Goal: Information Seeking & Learning: Find specific fact

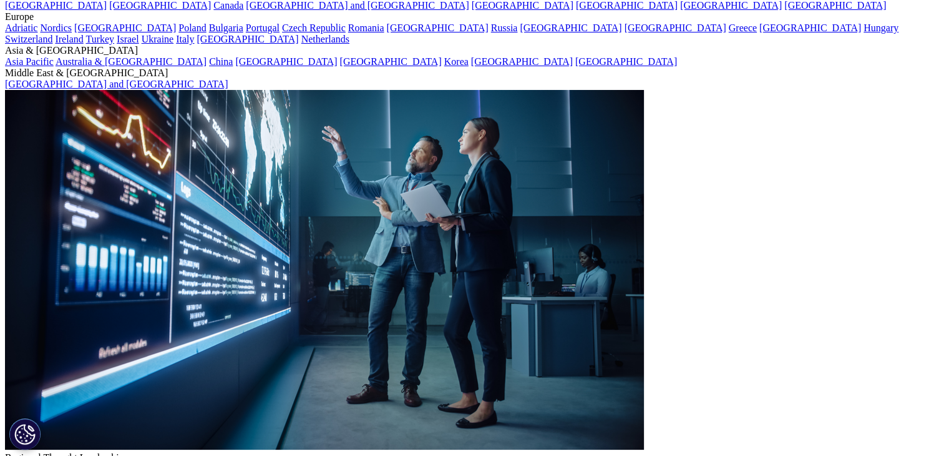
scroll to position [62, 0]
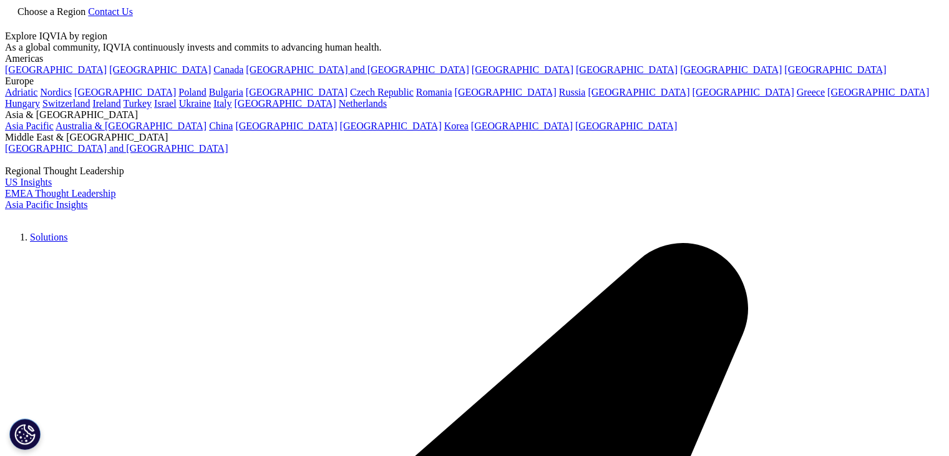
type input "patient reference file"
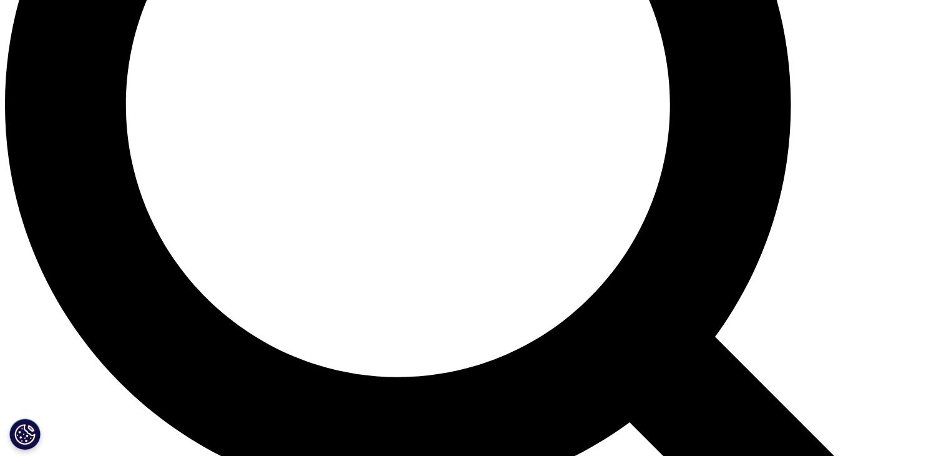
scroll to position [1498, 0]
